Goal: Task Accomplishment & Management: Manage account settings

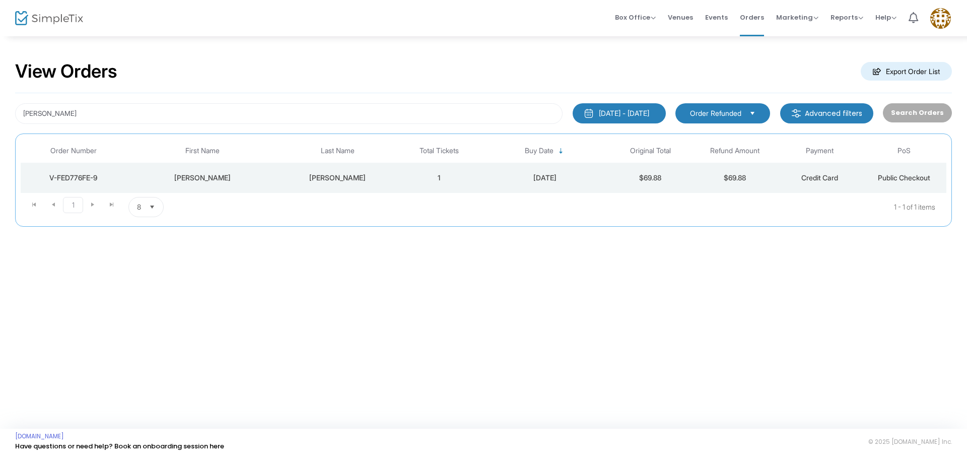
click at [734, 112] on span "Order Refunded" at bounding box center [715, 113] width 51 height 10
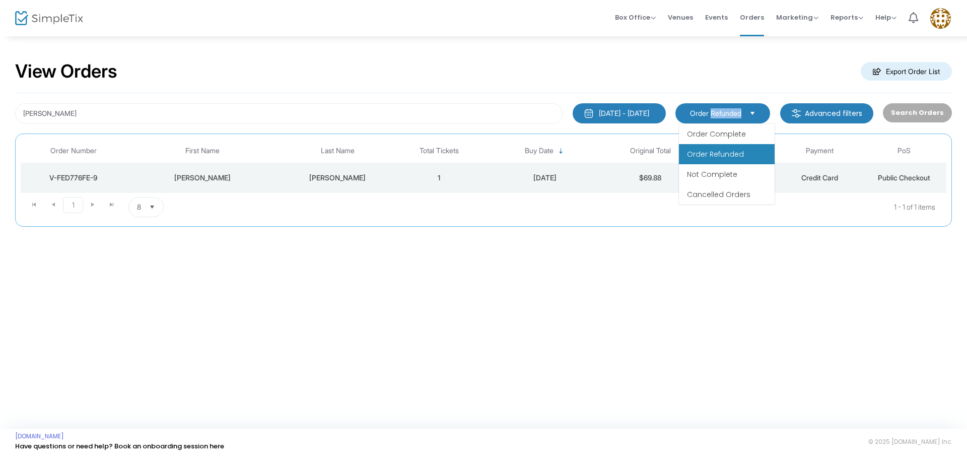
click at [734, 112] on span "Order Refunded" at bounding box center [715, 113] width 51 height 10
click at [728, 129] on span "Order Complete" at bounding box center [716, 134] width 59 height 10
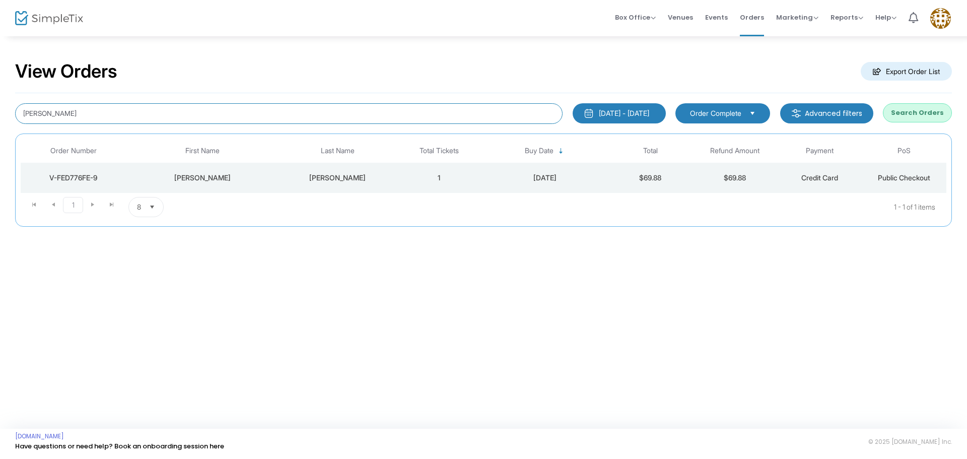
drag, startPoint x: 113, startPoint y: 119, endPoint x: 0, endPoint y: 129, distance: 113.3
click at [0, 129] on div "View Orders Export Order List ramsey 1/1/2025 - 9/17/2025 Last 30 Days Today Ye…" at bounding box center [483, 148] width 967 height 227
type input "patterson"
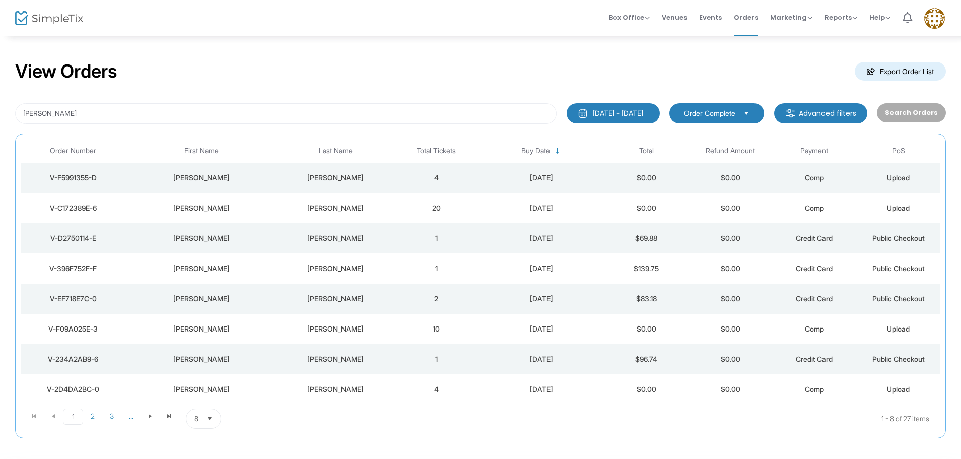
click at [201, 425] on span "8" at bounding box center [196, 418] width 12 height 19
click at [206, 380] on li "50" at bounding box center [203, 378] width 35 height 20
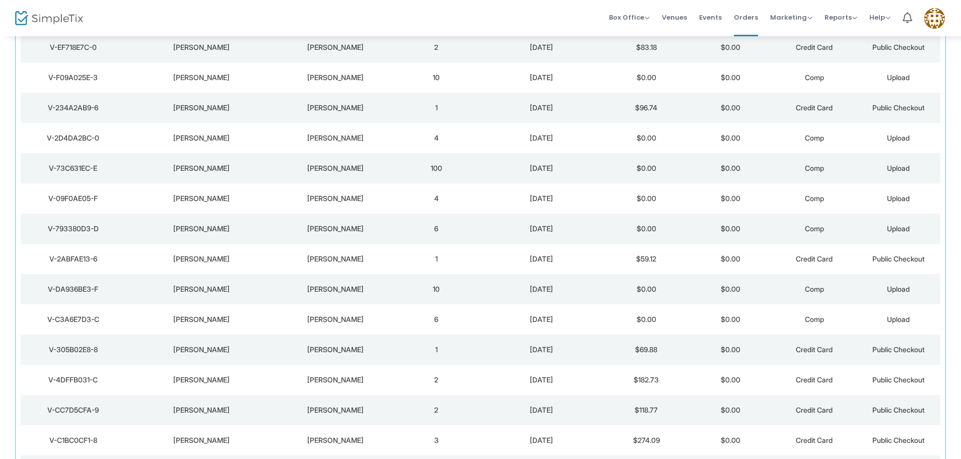
scroll to position [254, 0]
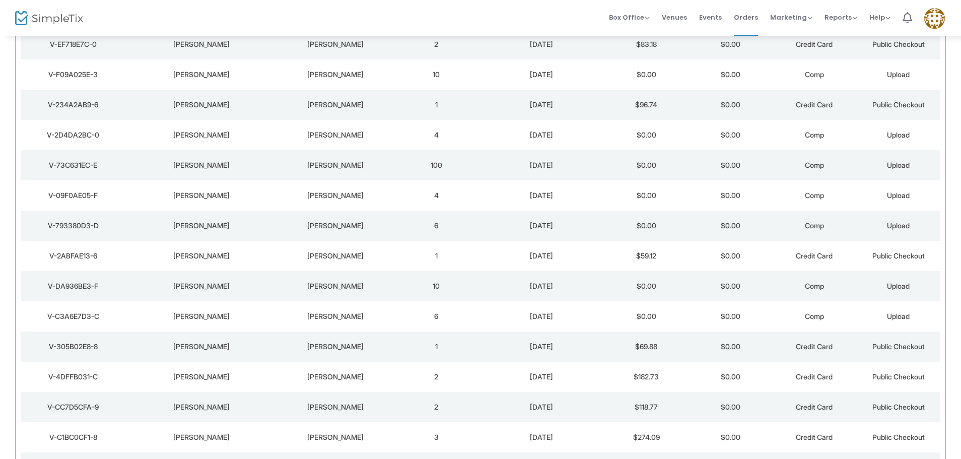
click at [57, 350] on div "V-305B02E8-8" at bounding box center [73, 347] width 100 height 10
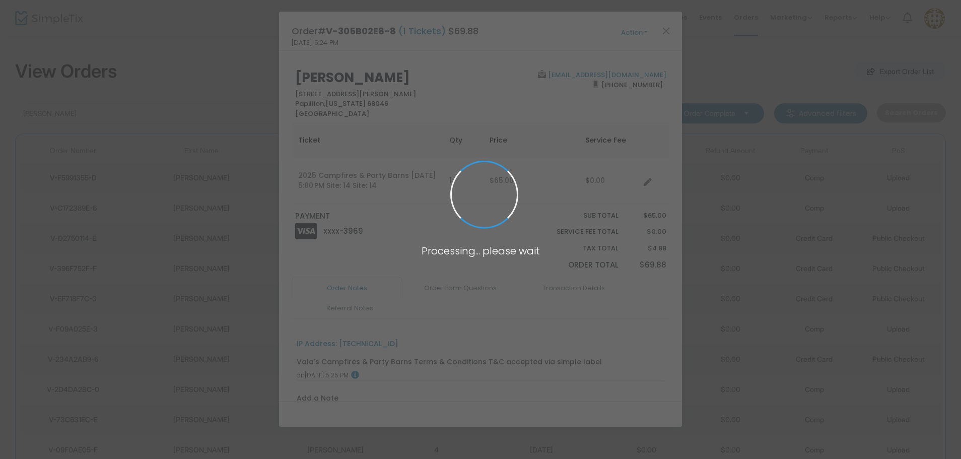
scroll to position [0, 0]
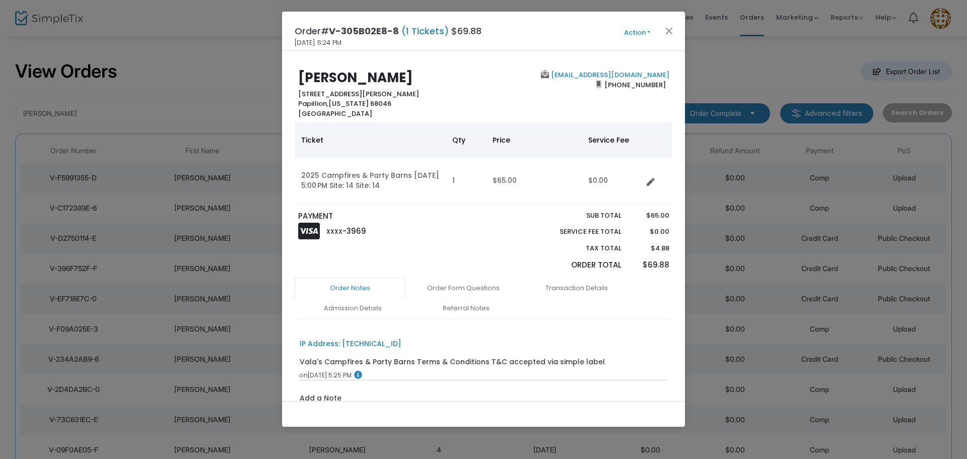
click at [637, 28] on button "Action" at bounding box center [637, 32] width 60 height 11
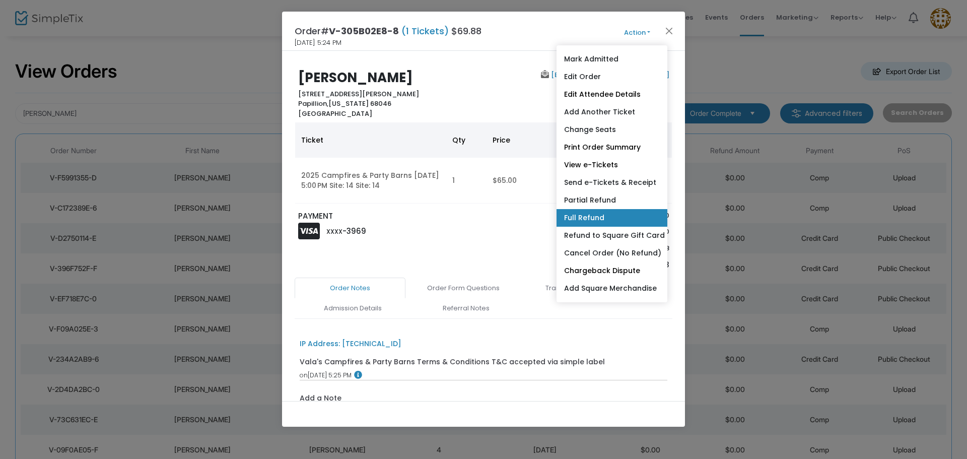
click at [579, 220] on link "Full Refund" at bounding box center [612, 218] width 111 height 18
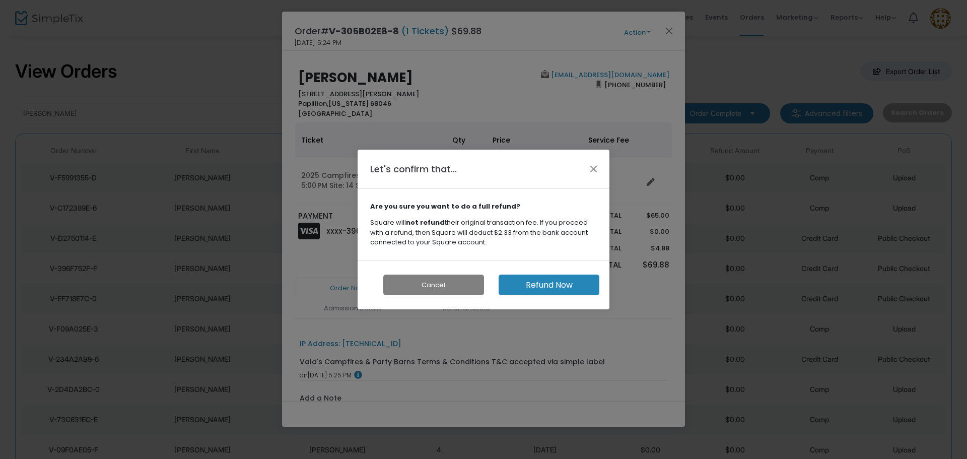
click at [547, 281] on button "Refund Now" at bounding box center [549, 285] width 101 height 21
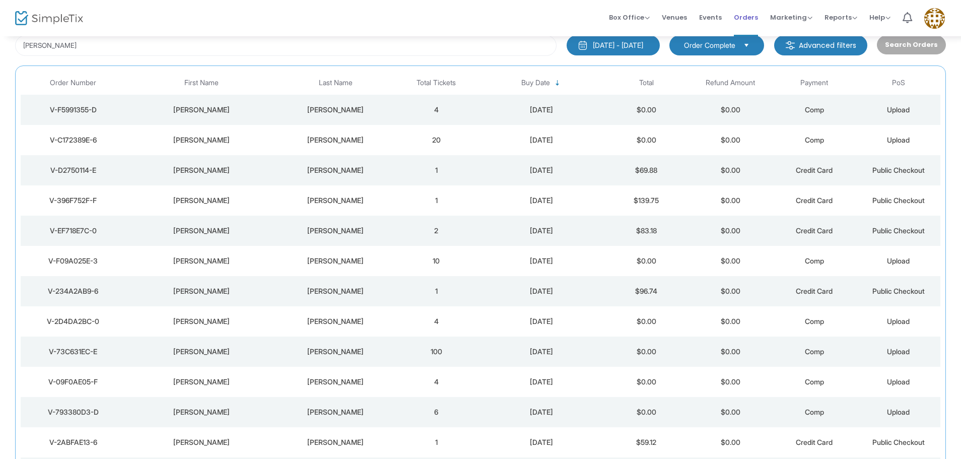
scroll to position [44, 0]
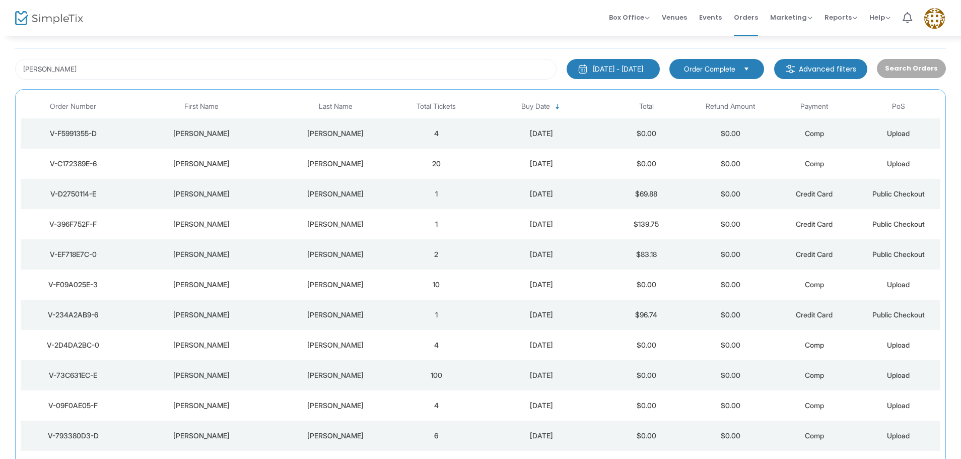
click at [709, 71] on span "Order Complete" at bounding box center [709, 69] width 51 height 10
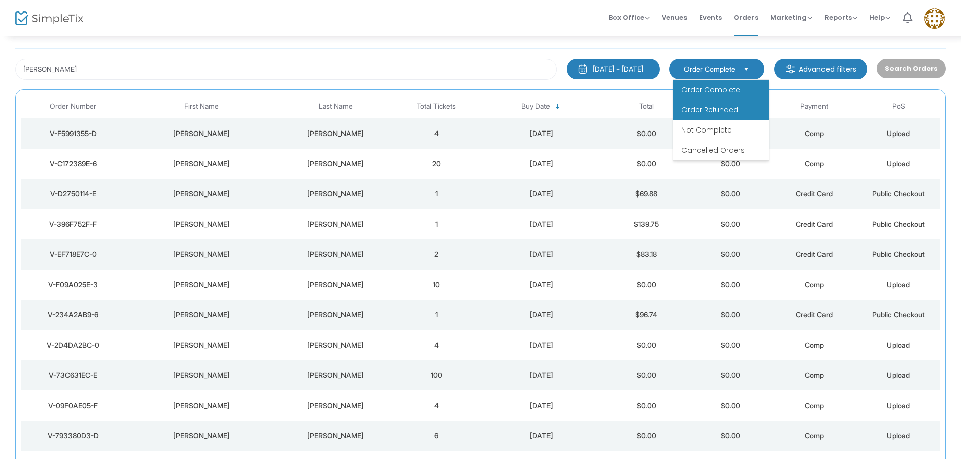
click at [705, 110] on span "Order Refunded" at bounding box center [710, 110] width 57 height 10
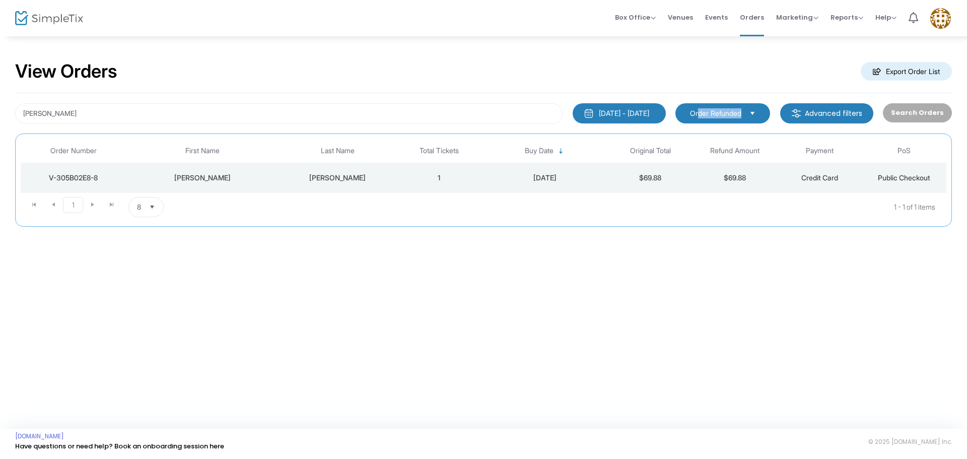
drag, startPoint x: 700, startPoint y: 121, endPoint x: 692, endPoint y: 125, distance: 9.3
click at [698, 125] on div "patterson 1/1/2025 - 9/17/2025 Last 30 Days Today Yesterday This week This Mont…" at bounding box center [483, 160] width 937 height 134
click at [695, 117] on span "Order Refunded" at bounding box center [715, 113] width 51 height 10
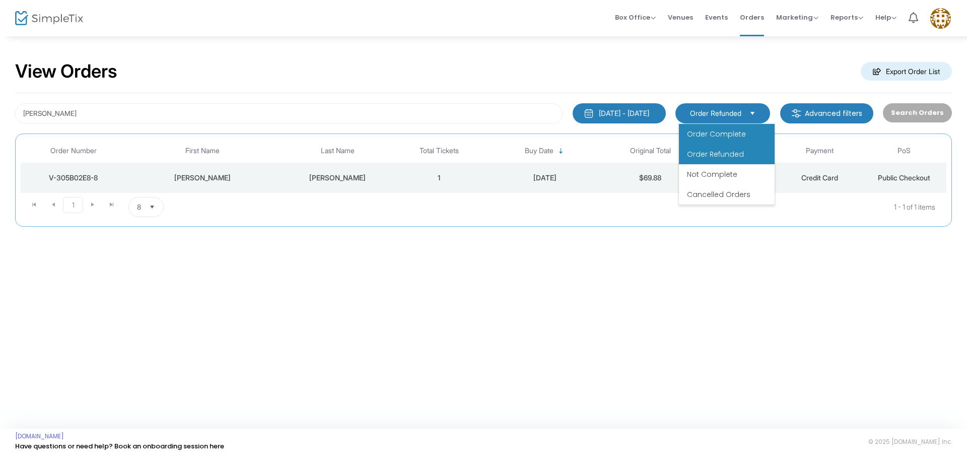
click at [691, 129] on span "Order Complete" at bounding box center [716, 134] width 59 height 10
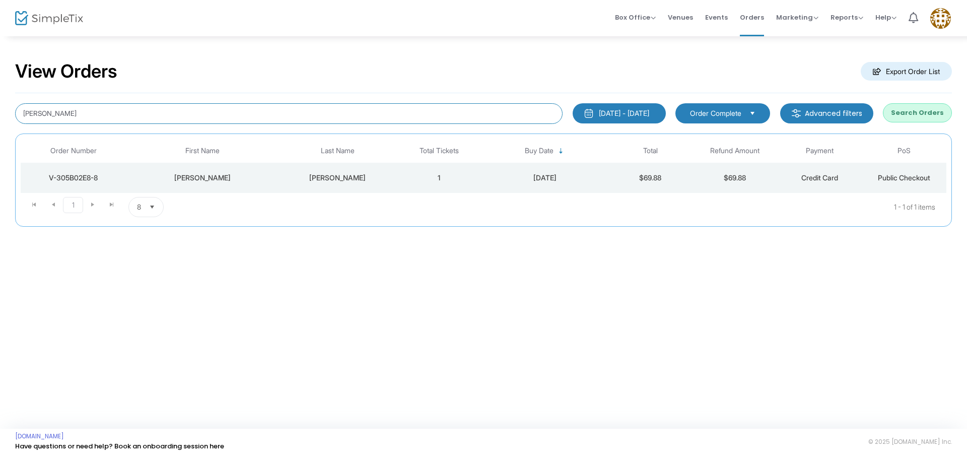
drag, startPoint x: 78, startPoint y: 107, endPoint x: 0, endPoint y: 72, distance: 85.5
click at [0, 72] on div "View Orders Export Order List patterson 1/1/2025 - 9/17/2025 Last 30 Days Today…" at bounding box center [483, 148] width 967 height 227
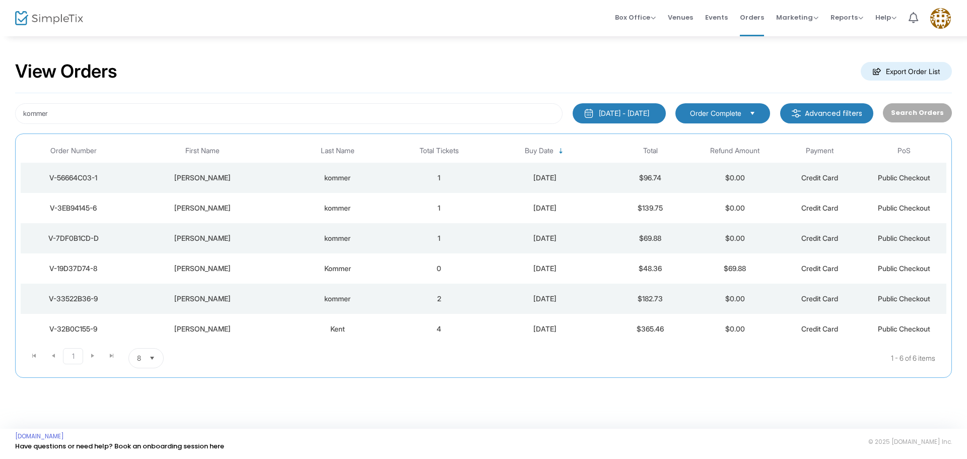
click at [73, 232] on td "V-7DF0B1CD-D" at bounding box center [74, 238] width 106 height 30
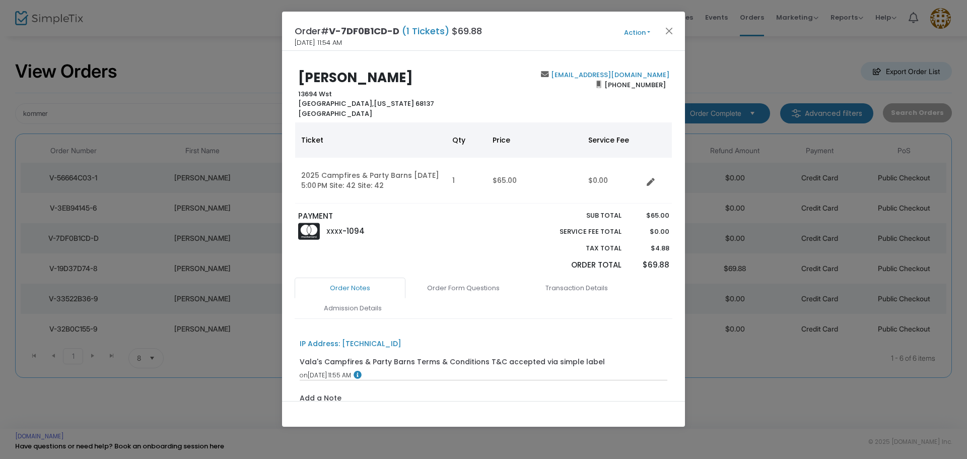
click at [638, 35] on button "Action" at bounding box center [637, 32] width 60 height 11
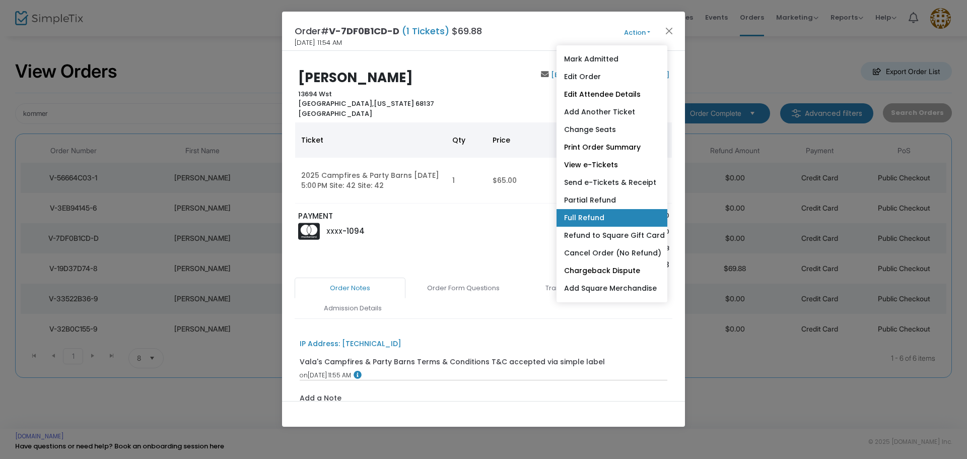
click at [609, 215] on link "Full Refund" at bounding box center [612, 218] width 111 height 18
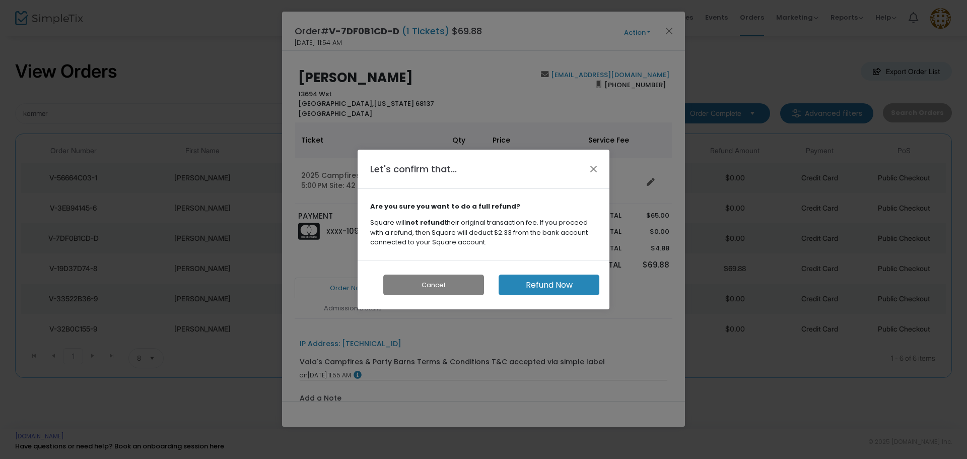
click at [529, 278] on button "Refund Now" at bounding box center [549, 285] width 101 height 21
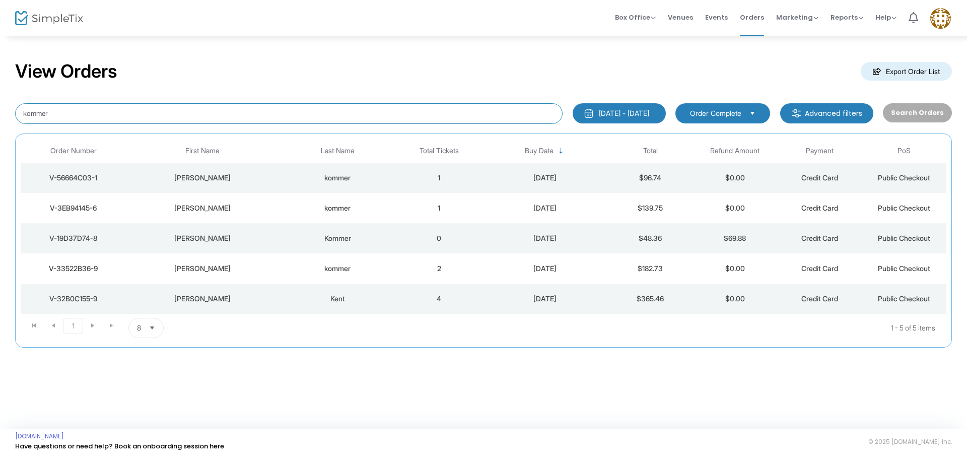
drag, startPoint x: 69, startPoint y: 114, endPoint x: 0, endPoint y: 100, distance: 70.5
click at [0, 100] on div "View Orders Export Order List kommer 1/1/2025 - 9/17/2025 Last 30 Days Today Ye…" at bounding box center [483, 209] width 967 height 348
type input "guenther"
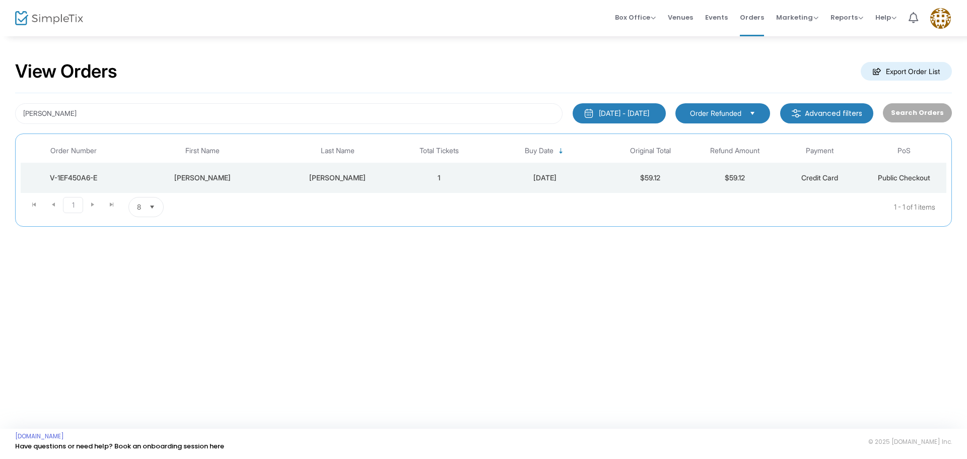
click at [756, 114] on span "Select" at bounding box center [753, 113] width 17 height 17
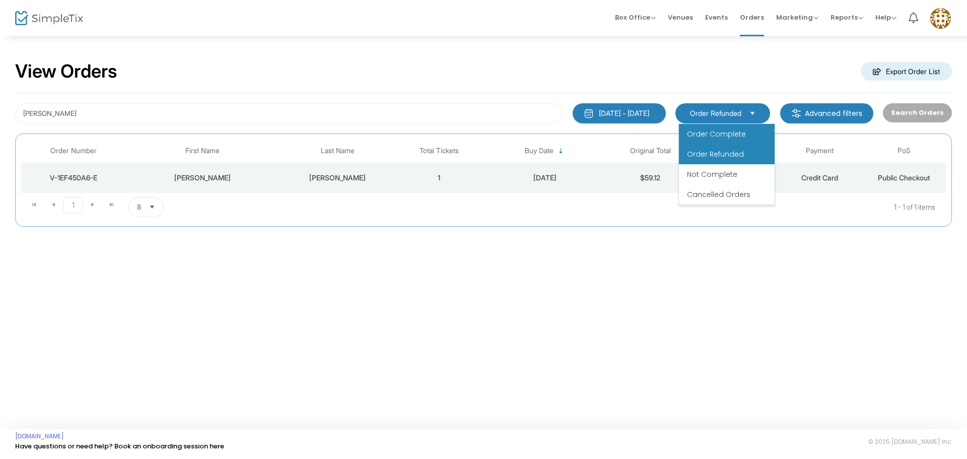
click at [745, 133] on li "Order Complete" at bounding box center [727, 134] width 96 height 20
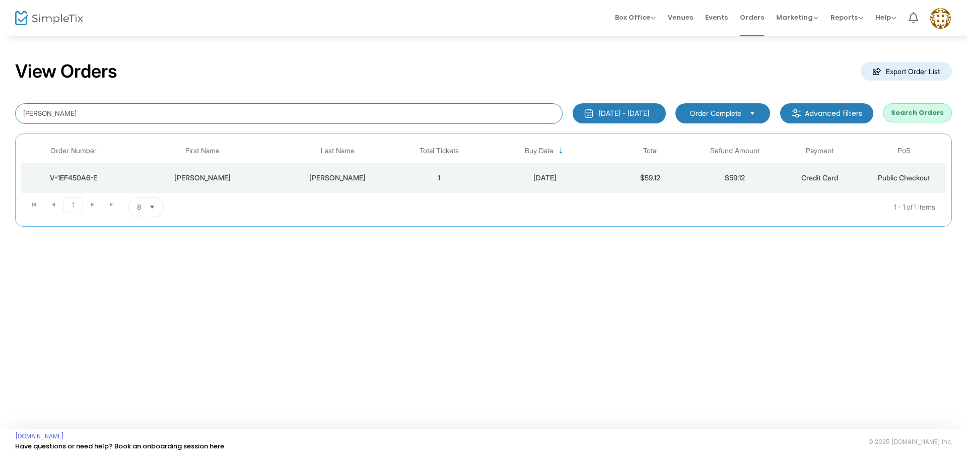
drag, startPoint x: 154, startPoint y: 120, endPoint x: 0, endPoint y: 116, distance: 154.2
click at [0, 116] on div "View Orders Export Order List guenther 1/1/2025 - 9/17/2025 Last 30 Days Today …" at bounding box center [483, 148] width 967 height 227
type input "born"
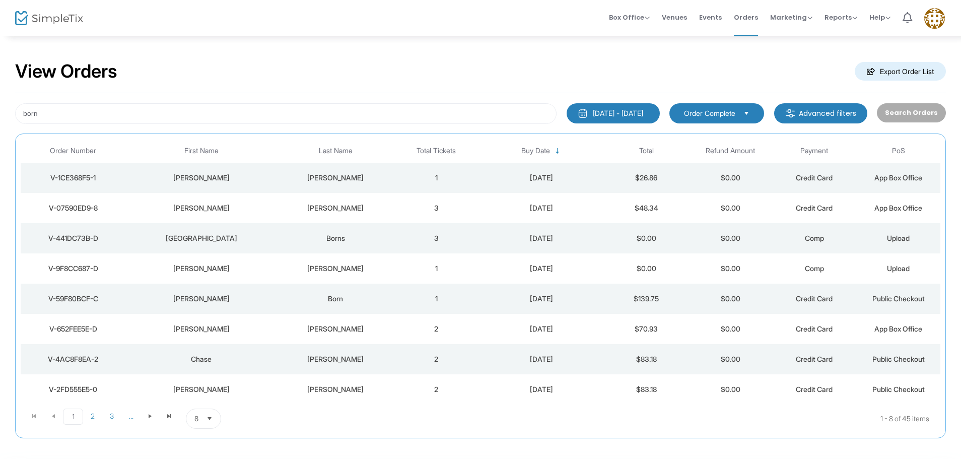
click at [199, 415] on span "8" at bounding box center [196, 418] width 12 height 19
click at [204, 372] on li "50" at bounding box center [203, 378] width 35 height 20
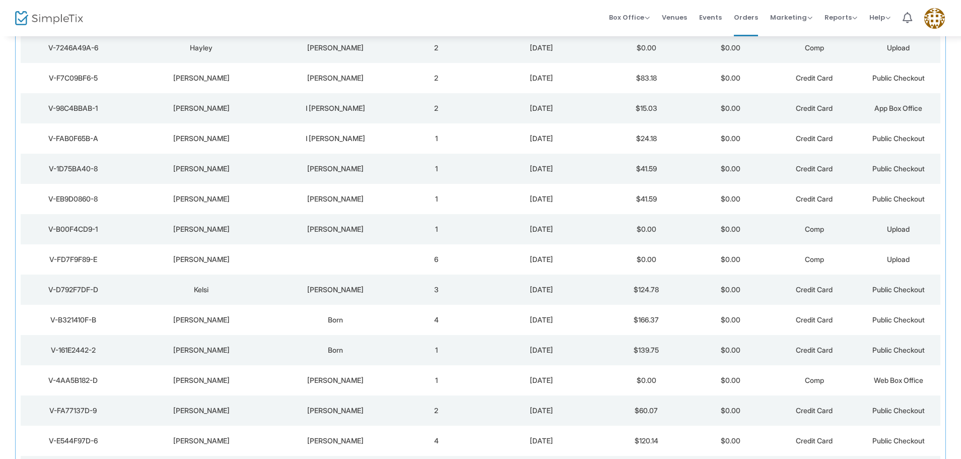
scroll to position [439, 0]
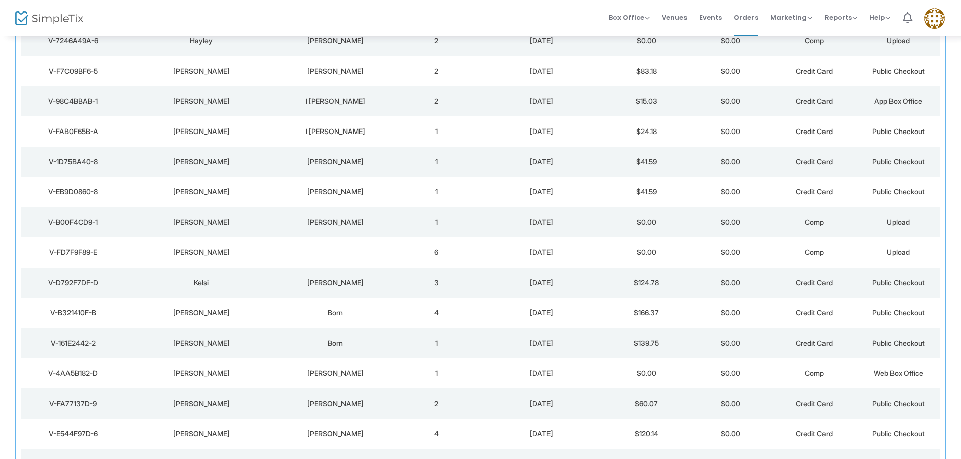
click at [73, 345] on div "V-161E2442-2" at bounding box center [73, 343] width 100 height 10
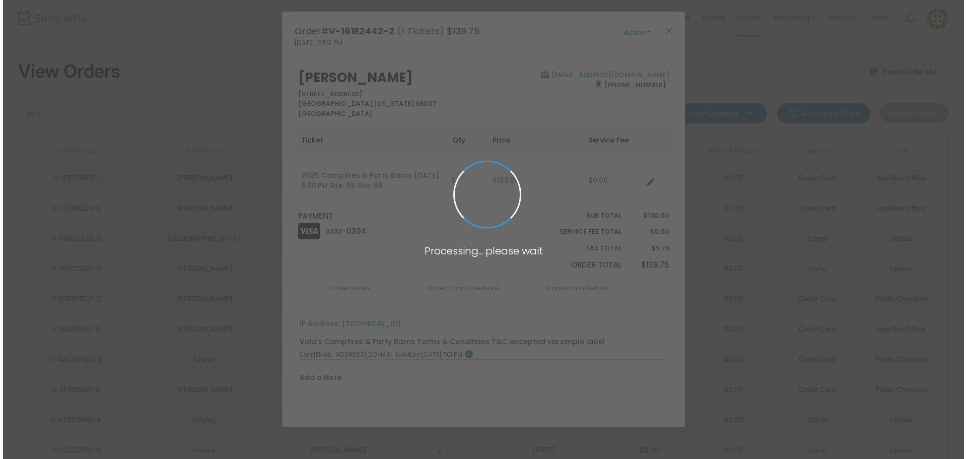
scroll to position [0, 0]
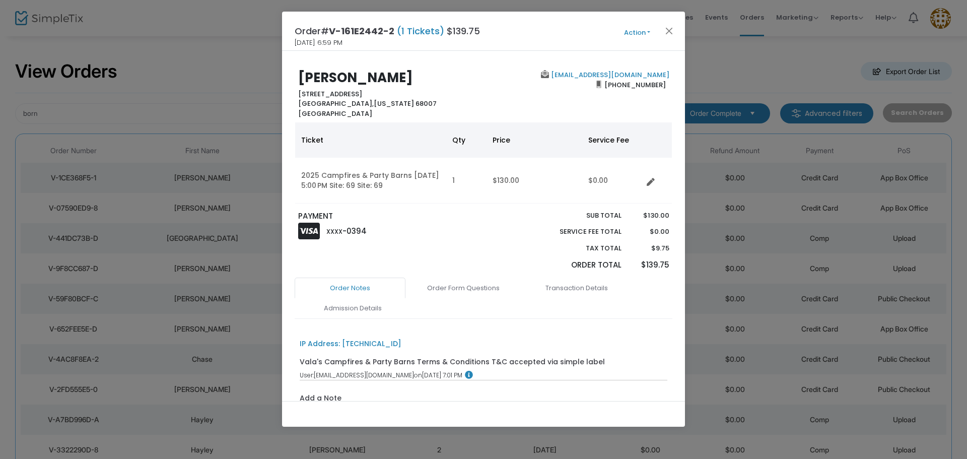
click at [631, 31] on button "Action" at bounding box center [637, 32] width 60 height 11
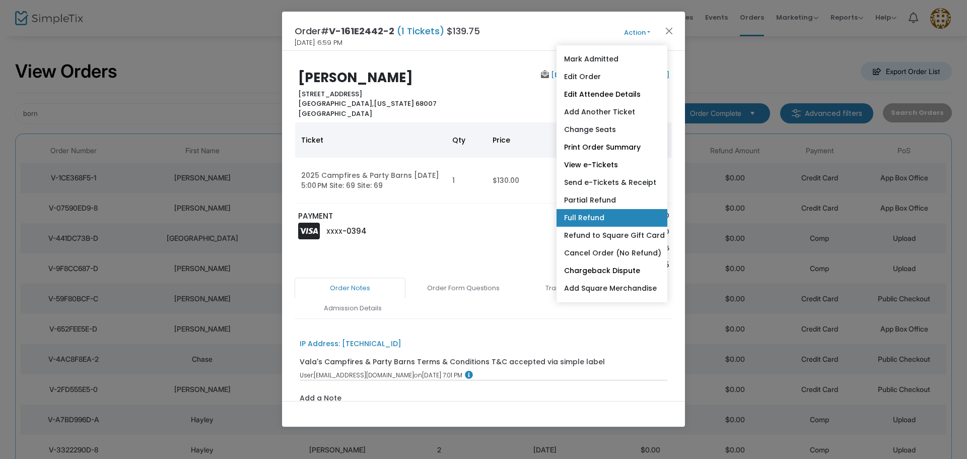
click at [639, 214] on link "Full Refund" at bounding box center [612, 218] width 111 height 18
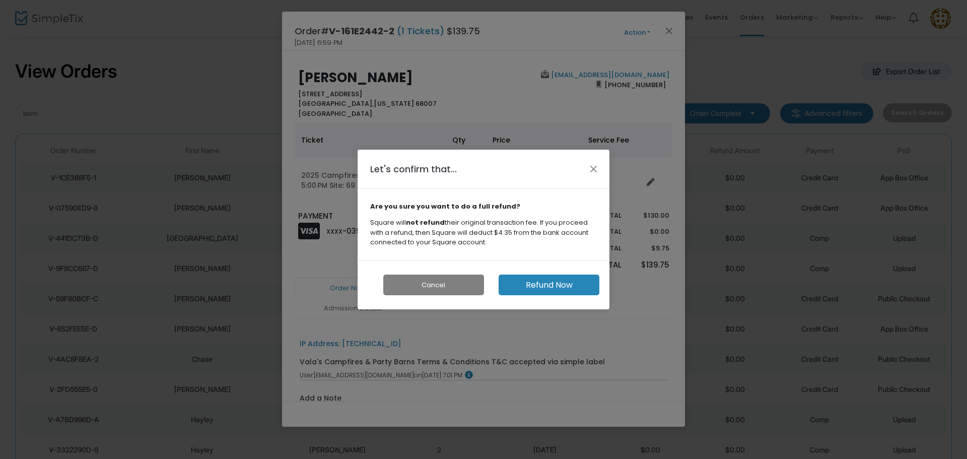
click at [573, 285] on button "Refund Now" at bounding box center [549, 285] width 101 height 21
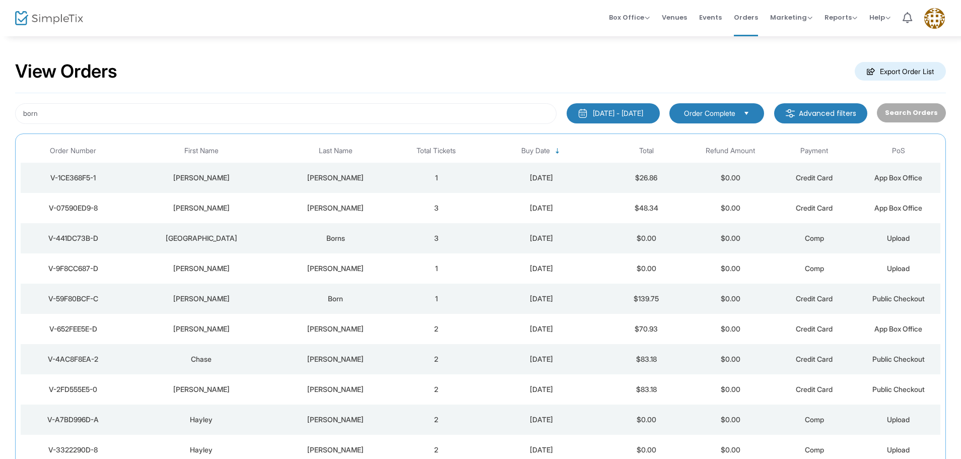
click at [719, 115] on span "Order Complete" at bounding box center [709, 113] width 51 height 10
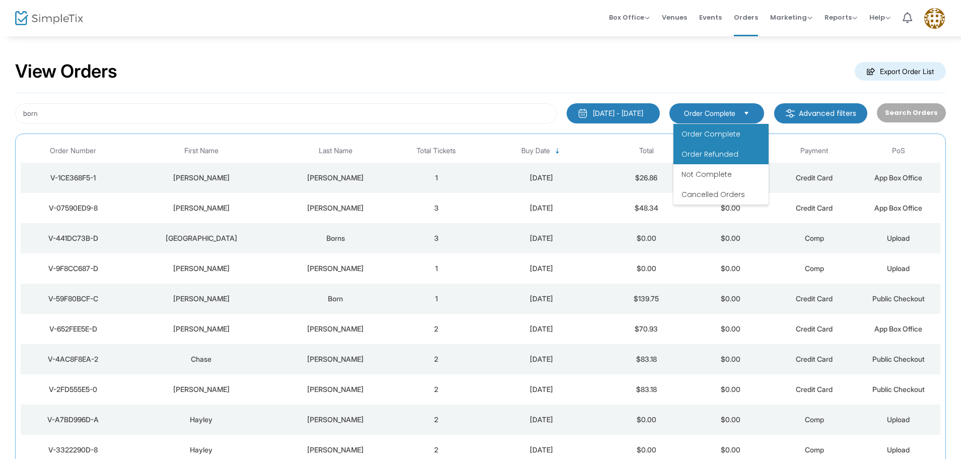
click at [719, 162] on li "Order Refunded" at bounding box center [721, 154] width 95 height 20
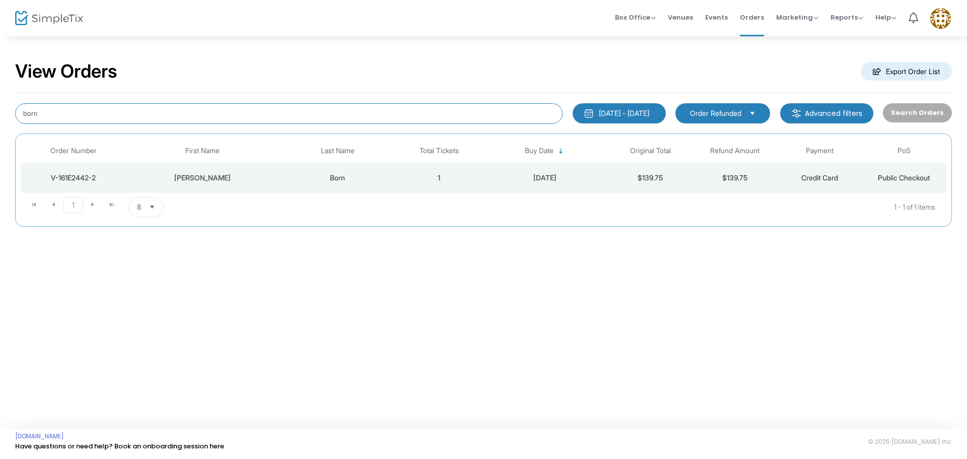
drag, startPoint x: 83, startPoint y: 118, endPoint x: 0, endPoint y: 103, distance: 84.0
click at [0, 106] on div "View Orders Export Order List born 1/1/2025 - 9/17/2025 Last 30 Days Today Yest…" at bounding box center [483, 148] width 967 height 227
type input "[PERSON_NAME]"
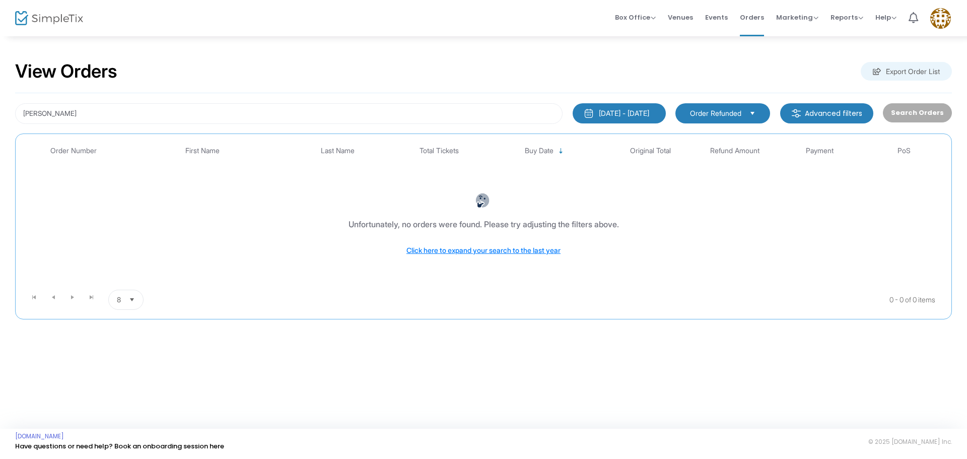
click at [698, 117] on span "Order Refunded" at bounding box center [715, 113] width 51 height 10
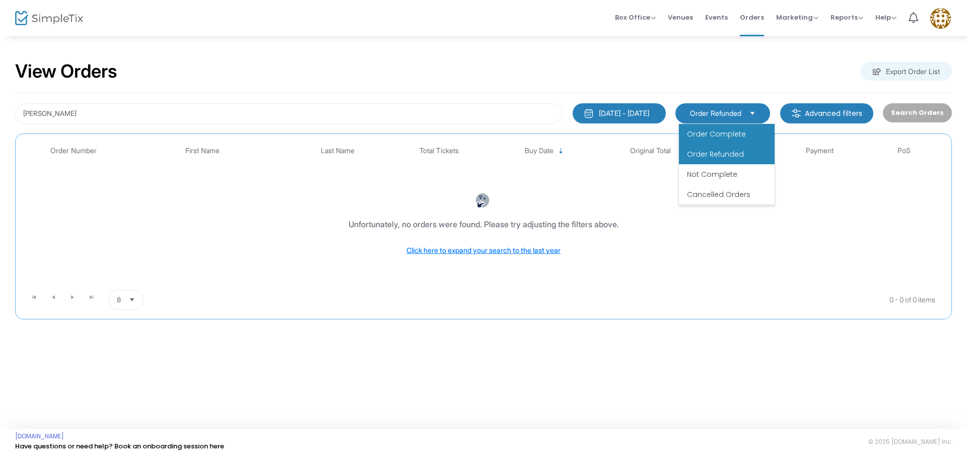
click at [700, 129] on span "Order Complete" at bounding box center [716, 134] width 59 height 10
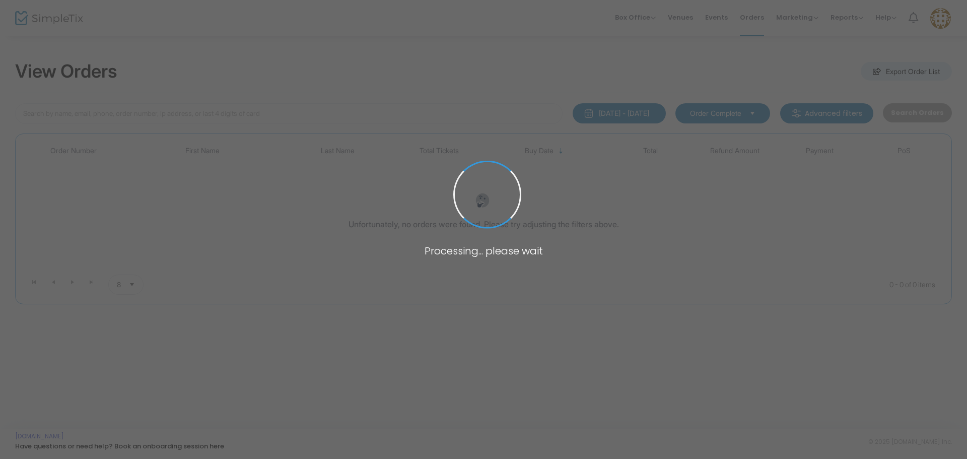
type input "[PERSON_NAME]"
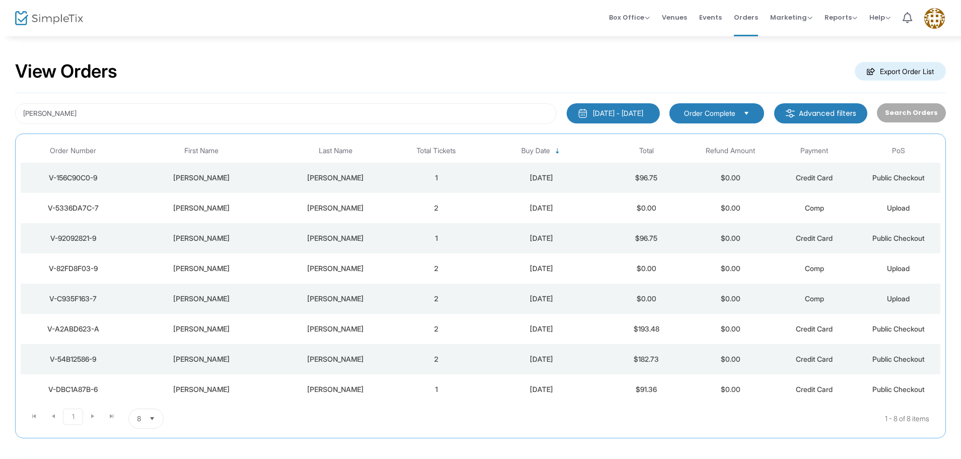
click at [77, 235] on div "V-92092821-9" at bounding box center [73, 238] width 100 height 10
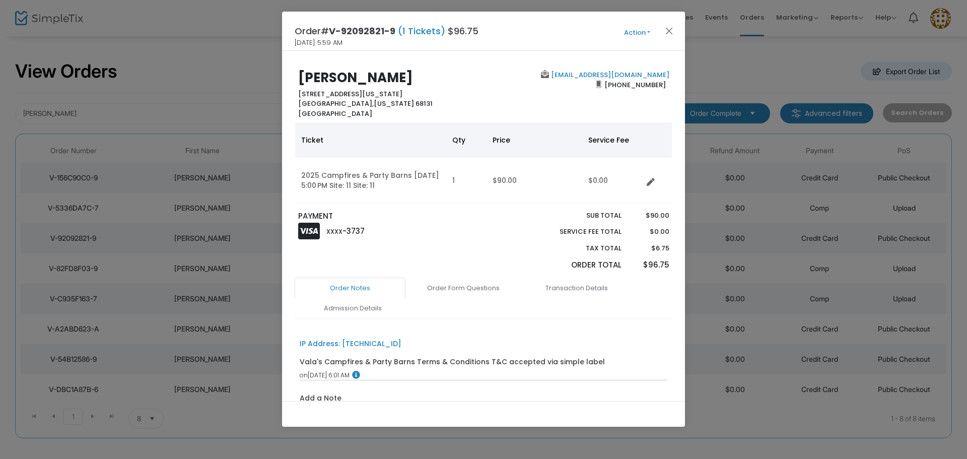
click at [635, 33] on button "Action" at bounding box center [637, 32] width 60 height 11
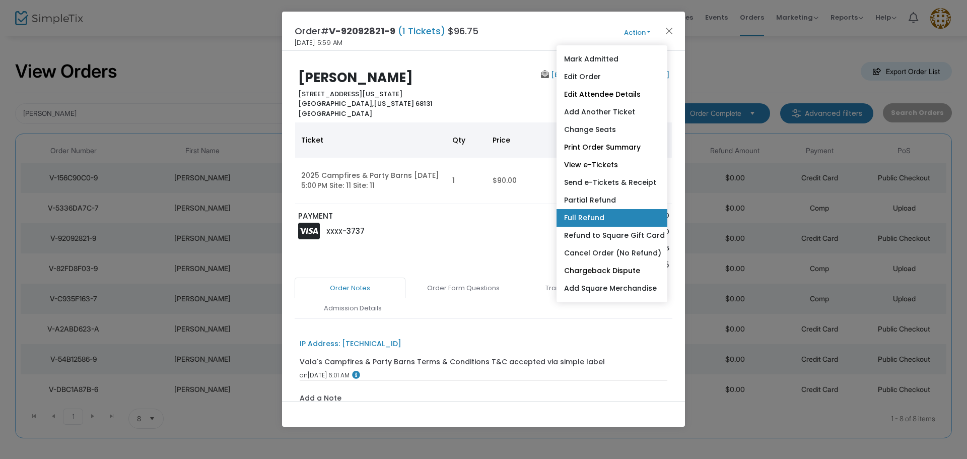
click at [616, 224] on link "Full Refund" at bounding box center [612, 218] width 111 height 18
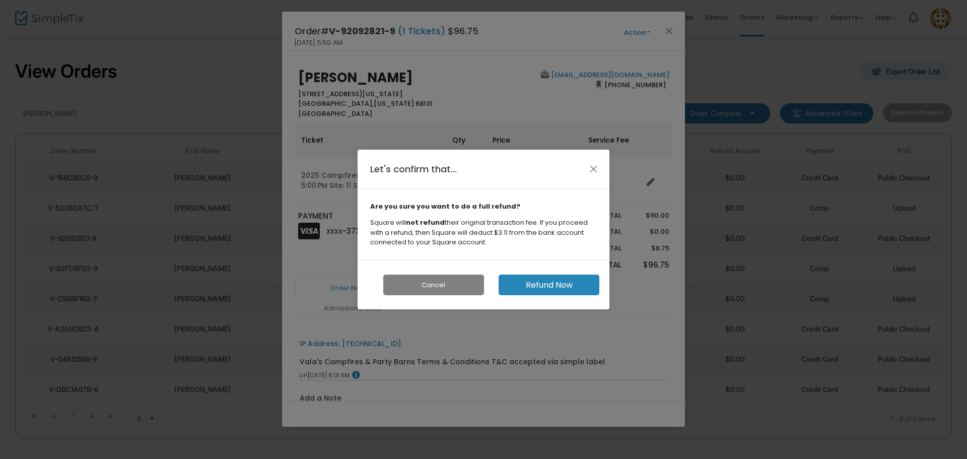
click at [518, 281] on button "Refund Now" at bounding box center [549, 285] width 101 height 21
